Goal: Complete application form

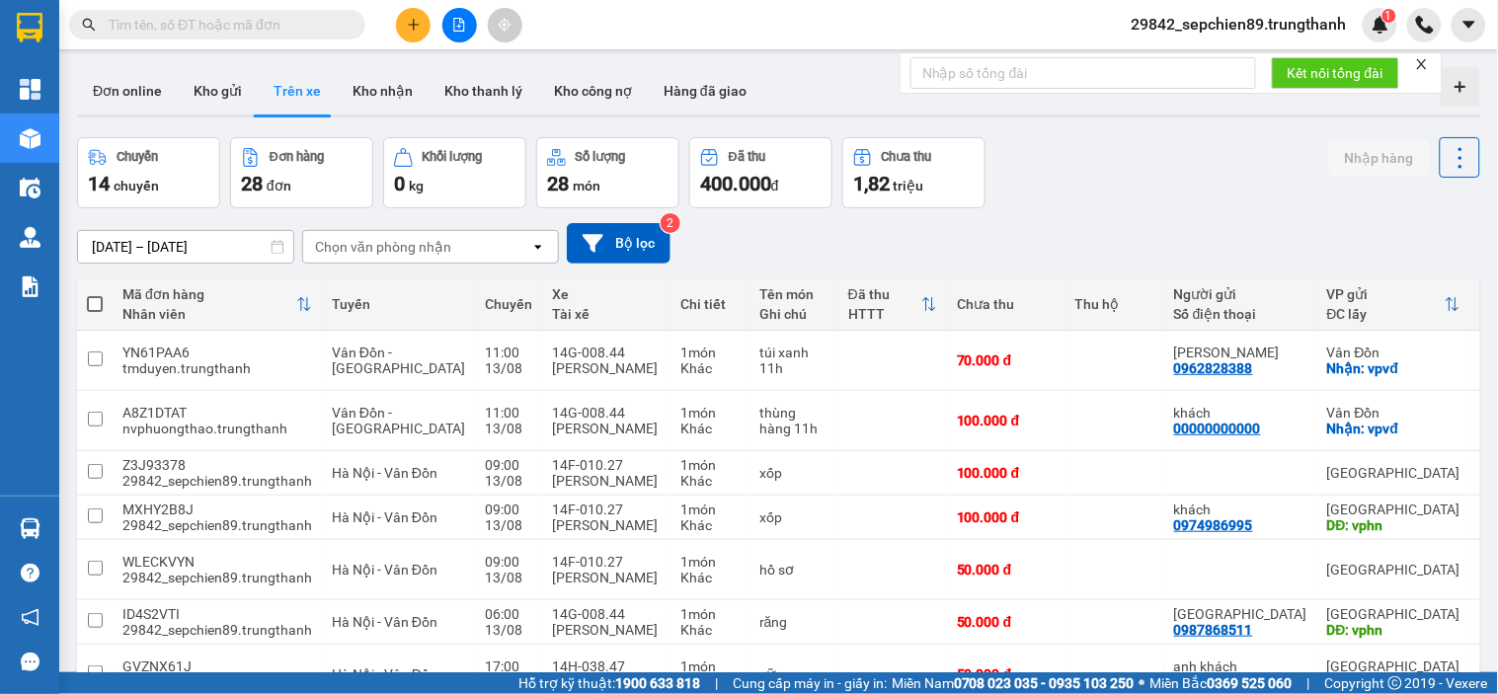
click at [413, 25] on icon "plus" at bounding box center [413, 24] width 11 height 1
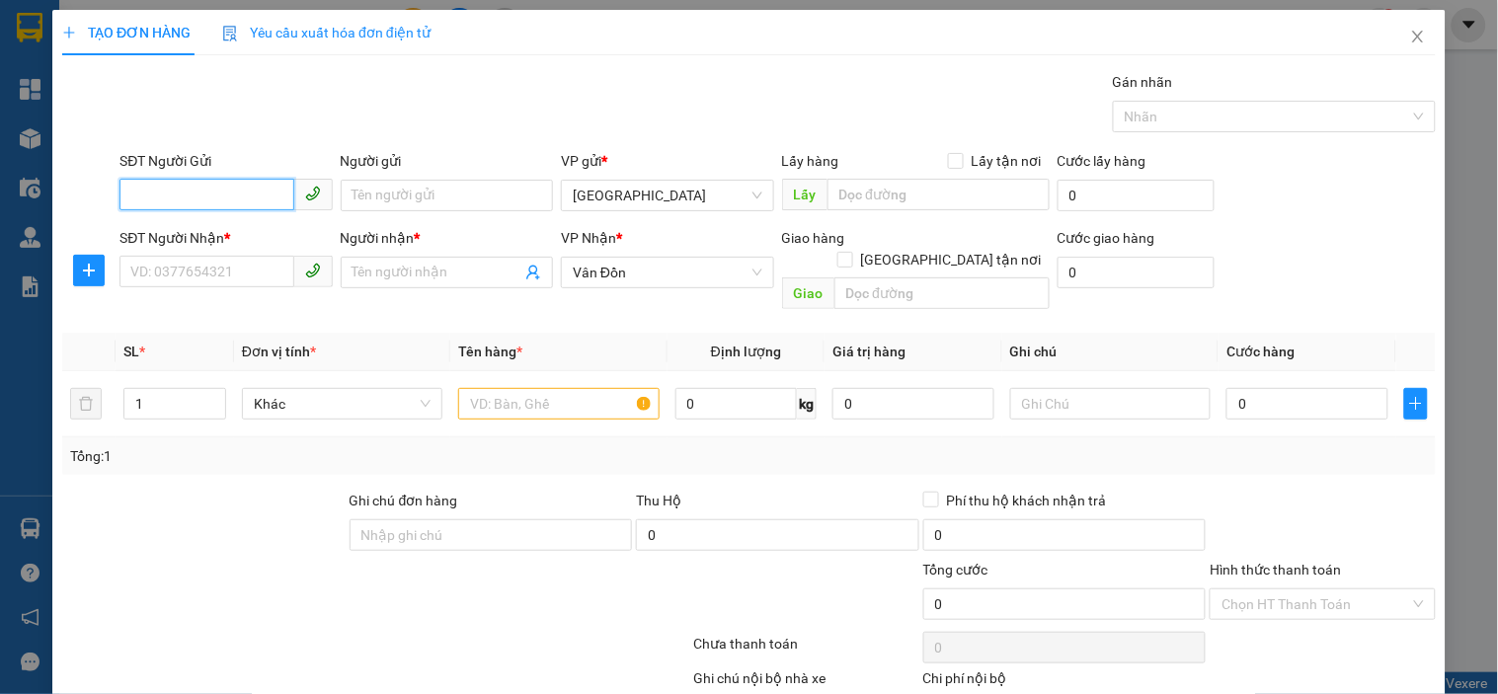
click at [188, 194] on input "SĐT Người Gửi" at bounding box center [206, 195] width 174 height 32
type input "0388628091"
click at [251, 233] on div "0388628091 - a trọc" at bounding box center [223, 235] width 187 height 22
type input "a trọc"
type input "vphn"
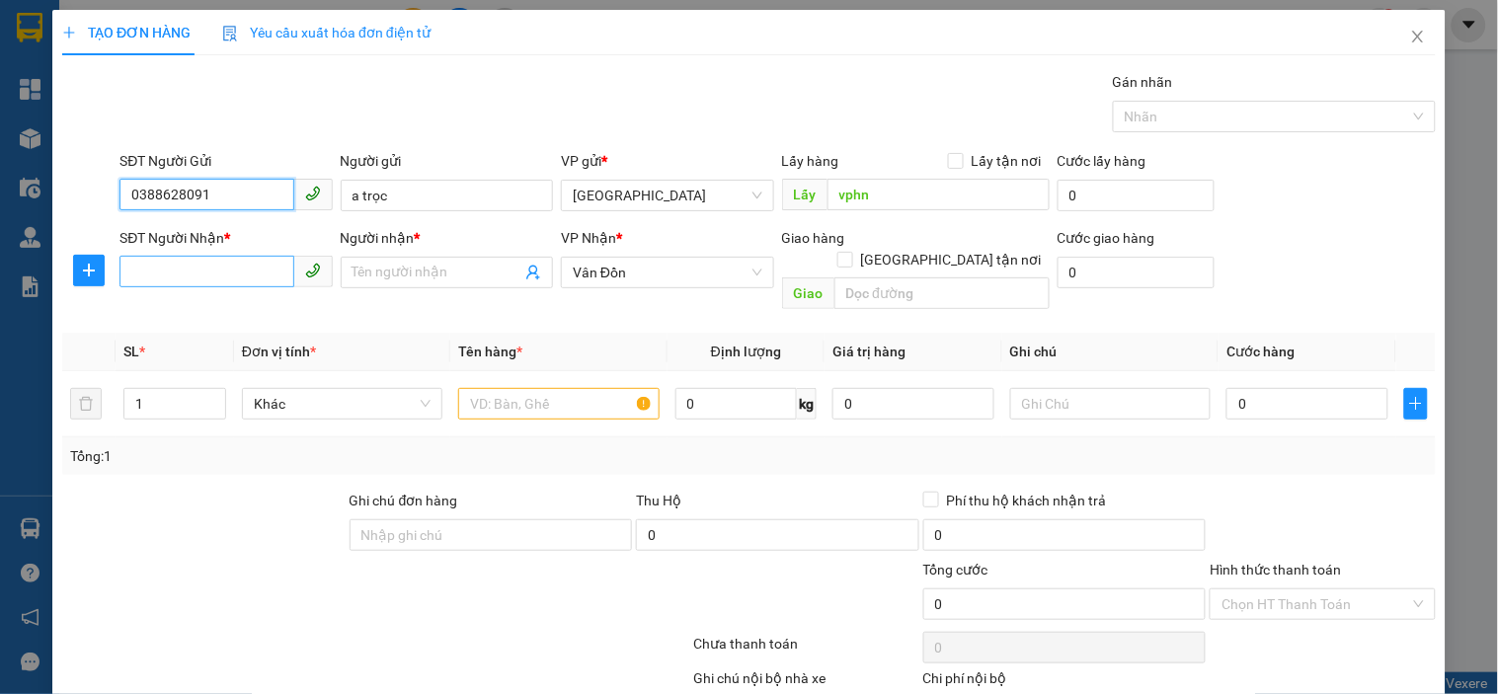
type input "0388628091"
click at [215, 275] on input "SĐT Người Nhận *" at bounding box center [206, 272] width 174 height 32
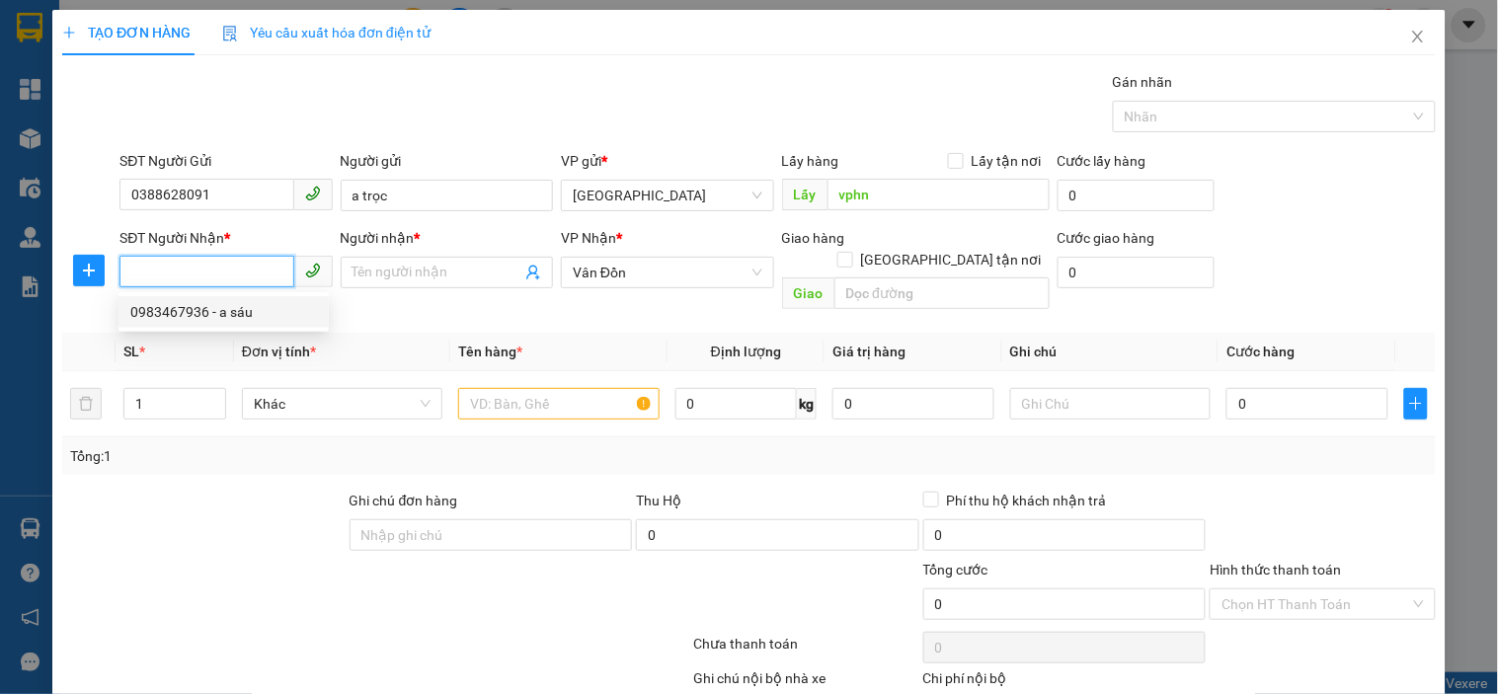
click at [244, 313] on div "0983467936 - a sáu" at bounding box center [223, 312] width 187 height 22
type input "0983467936"
type input "a sáu"
type input "cẩm phả"
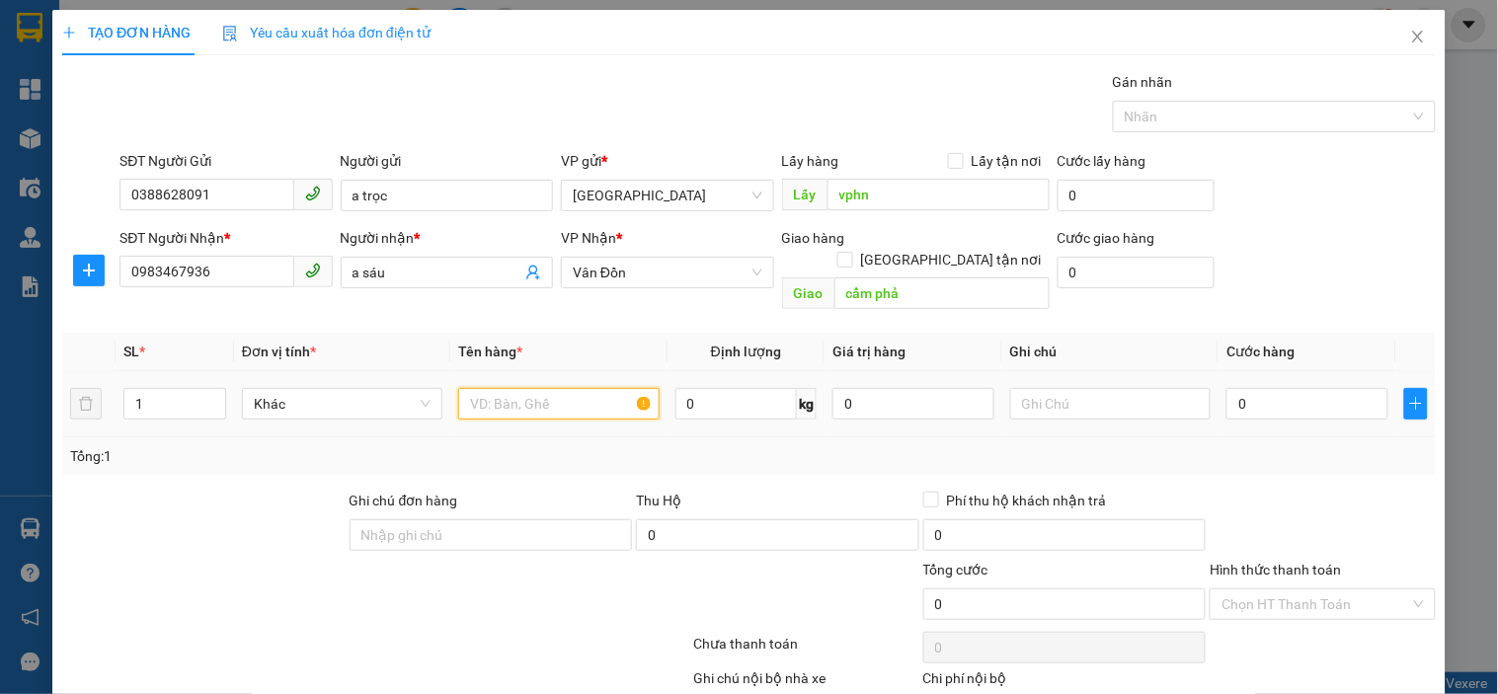
click at [565, 388] on input "text" at bounding box center [558, 404] width 200 height 32
type input "miếng sắt"
click at [1274, 388] on input "0" at bounding box center [1308, 404] width 162 height 32
type input "7"
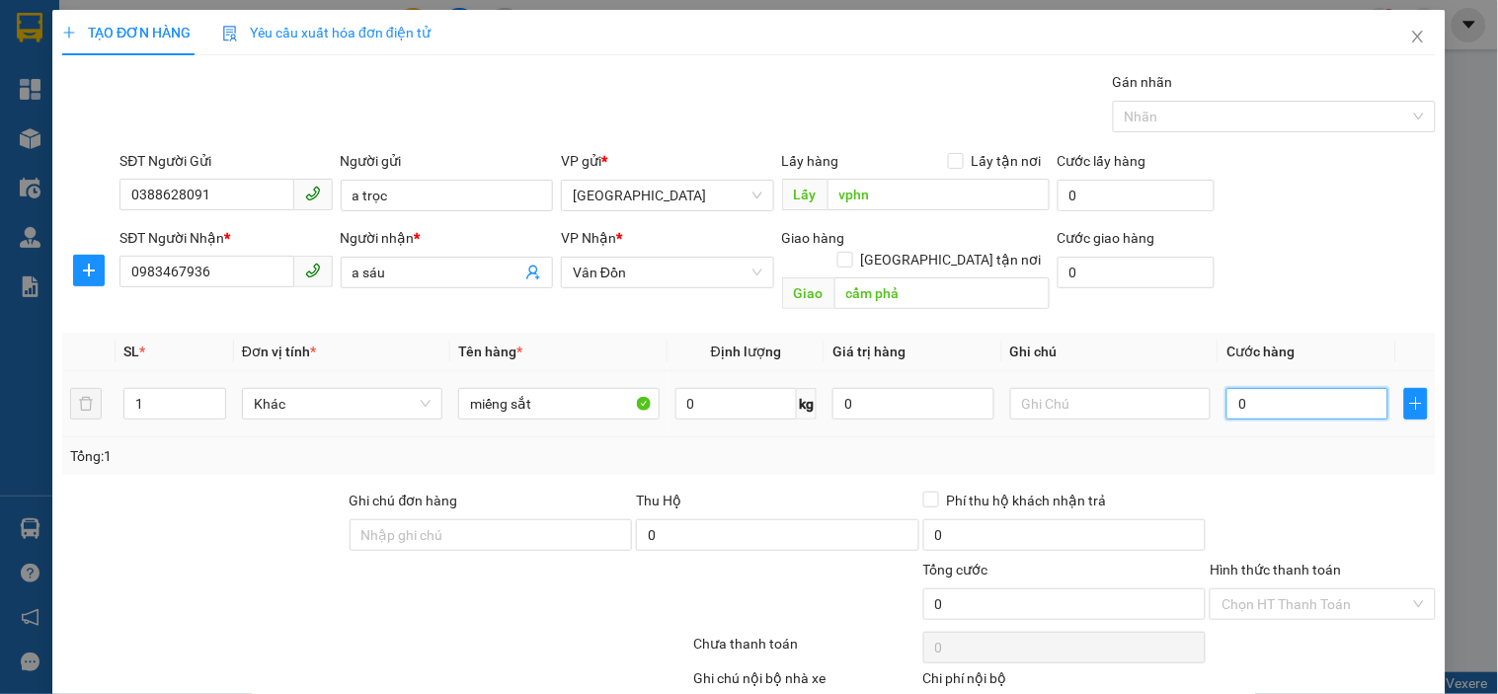
type input "7"
type input "70"
type input "700"
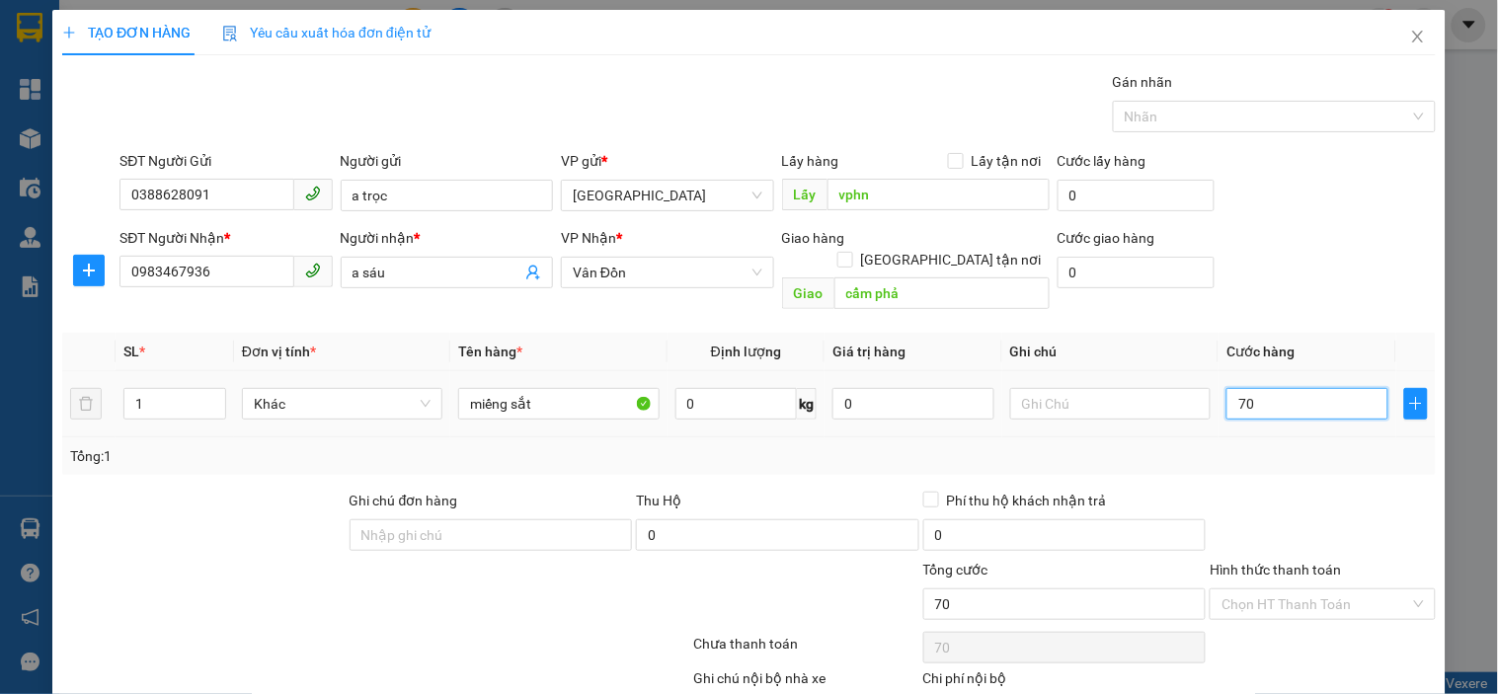
type input "700"
type input "7.000"
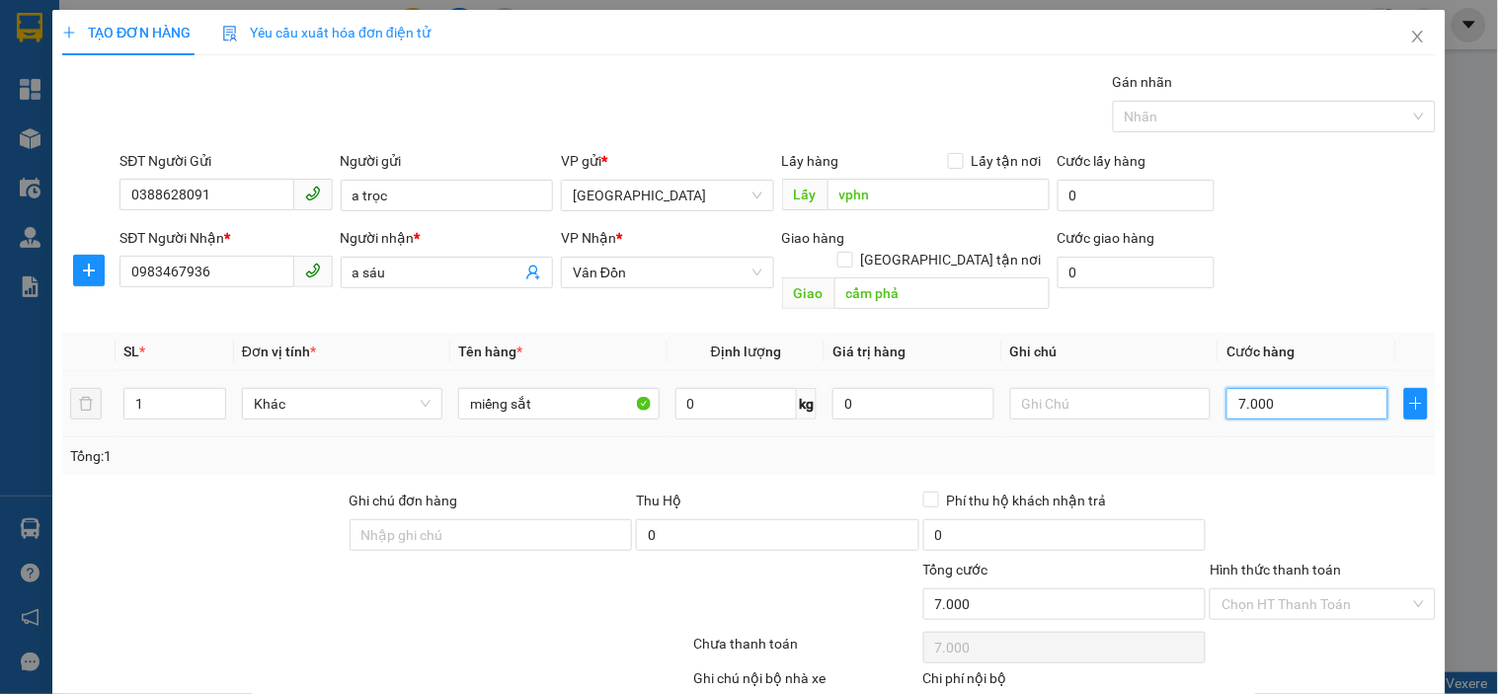
type input "70.000"
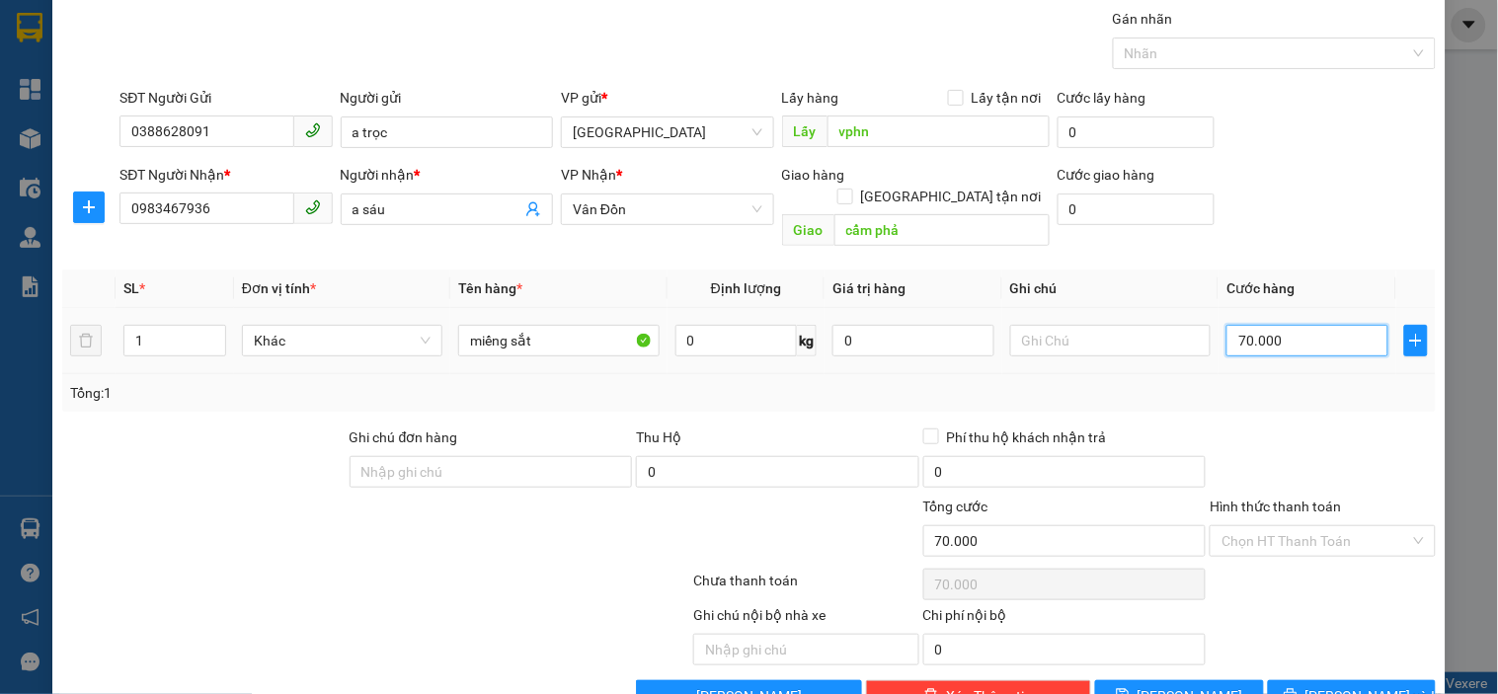
scroll to position [97, 0]
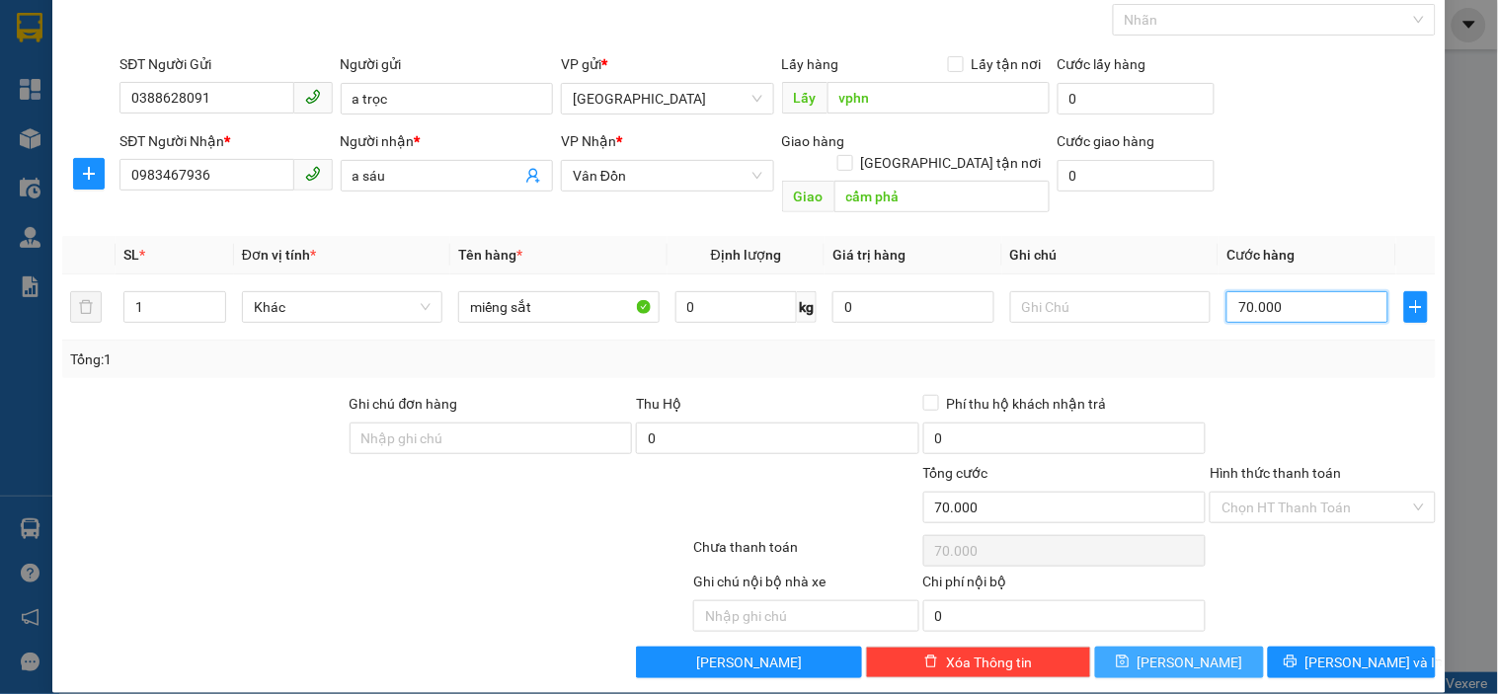
type input "70.000"
click at [1171, 652] on span "Lưu" at bounding box center [1191, 663] width 106 height 22
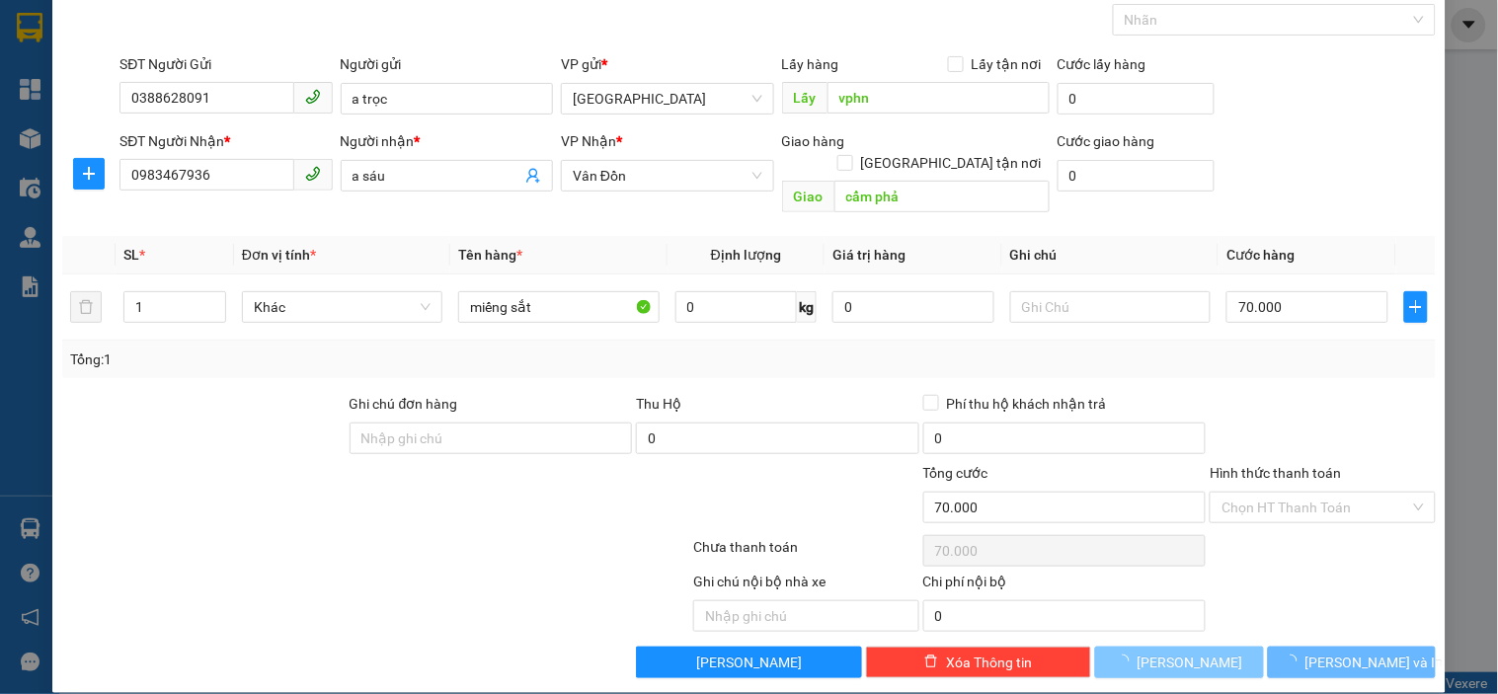
type input "0"
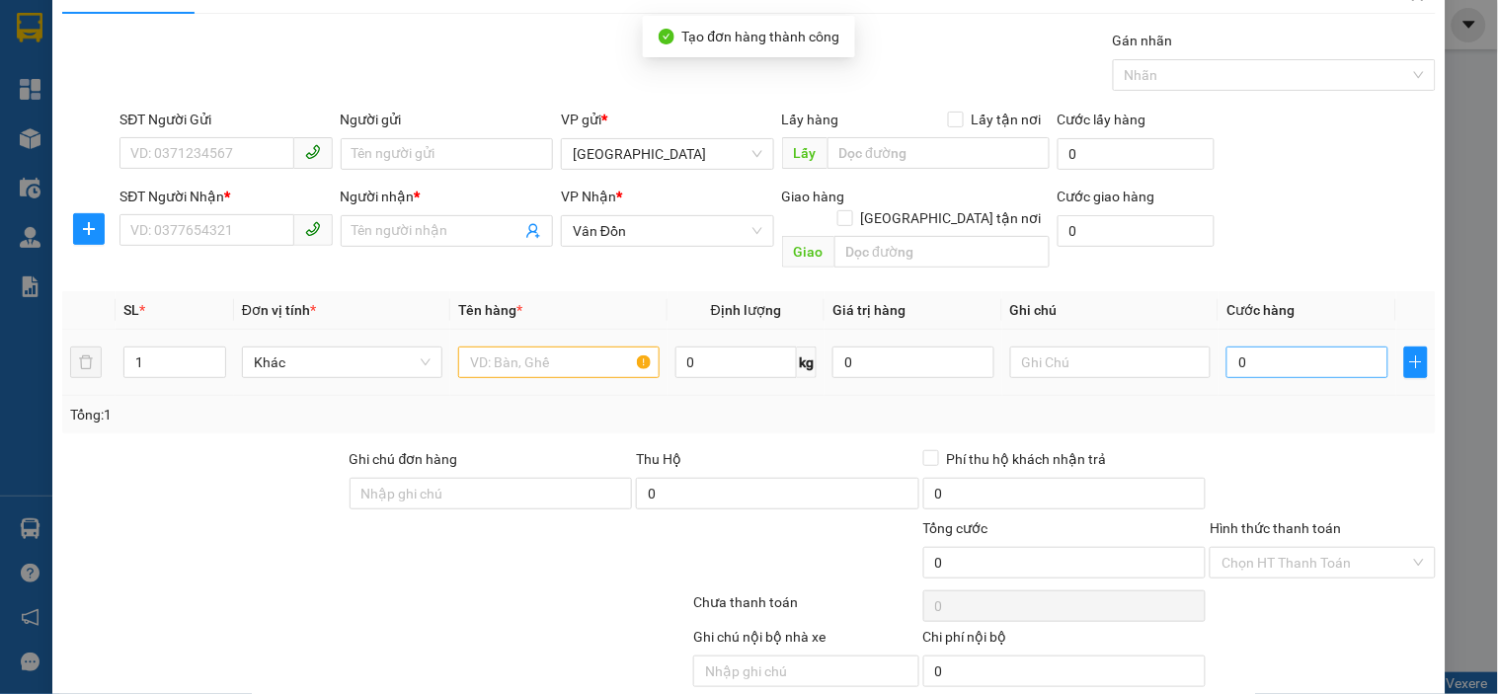
scroll to position [0, 0]
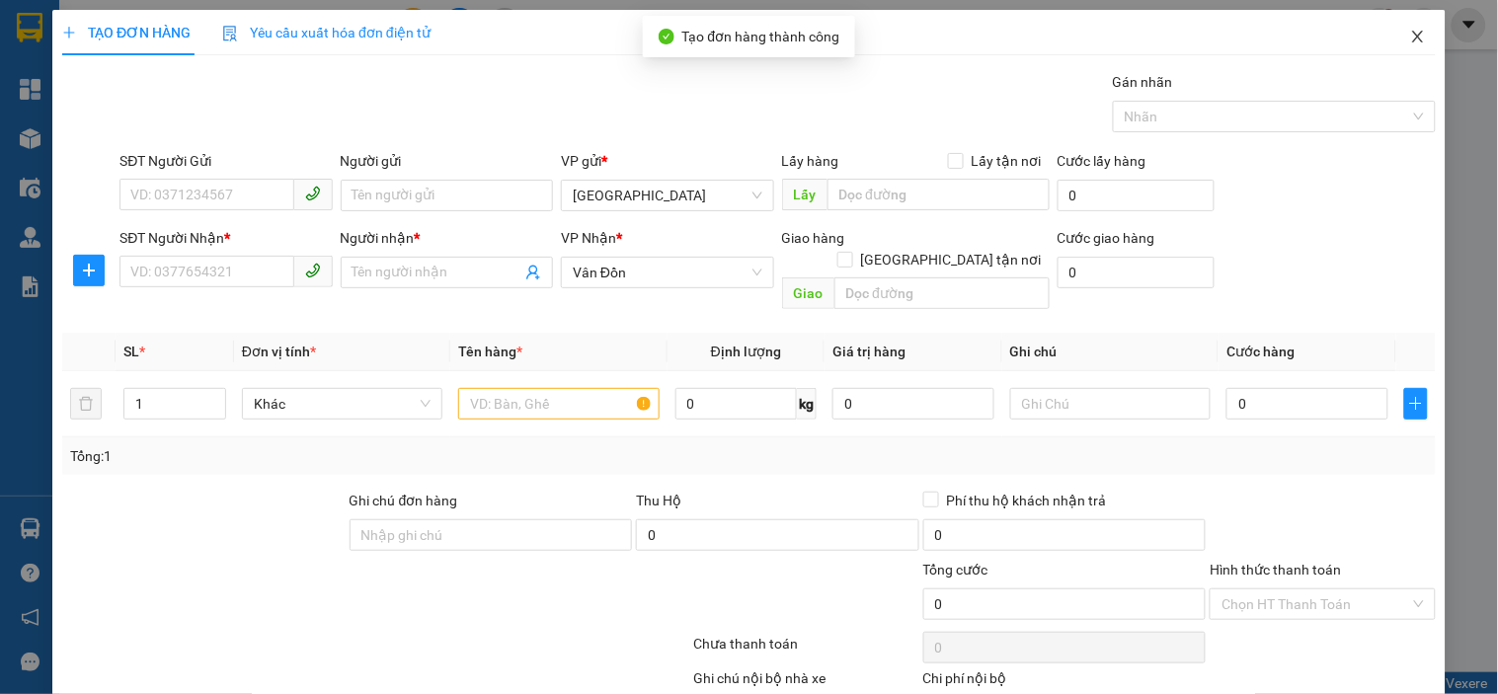
click at [1410, 31] on icon "close" at bounding box center [1418, 37] width 16 height 16
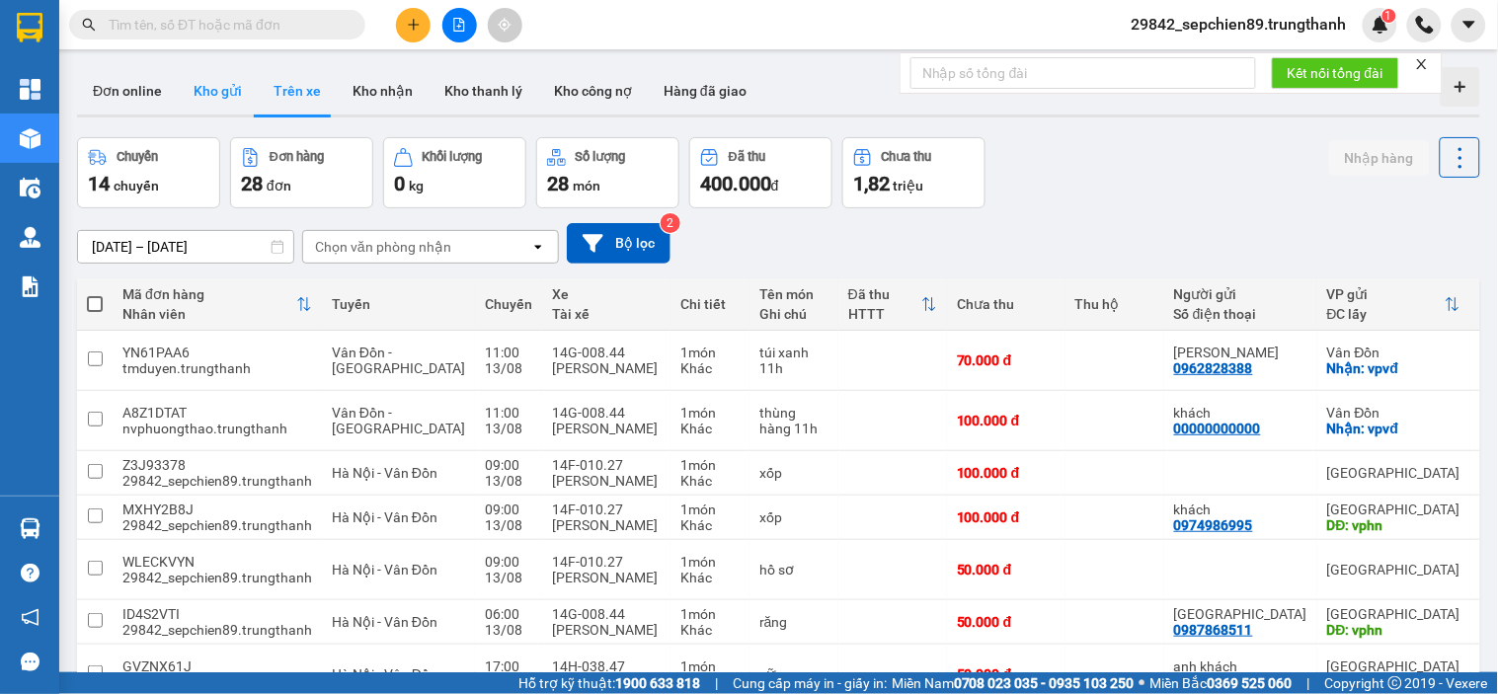
click at [212, 90] on button "Kho gửi" at bounding box center [218, 90] width 80 height 47
